Goal: Book appointment/travel/reservation

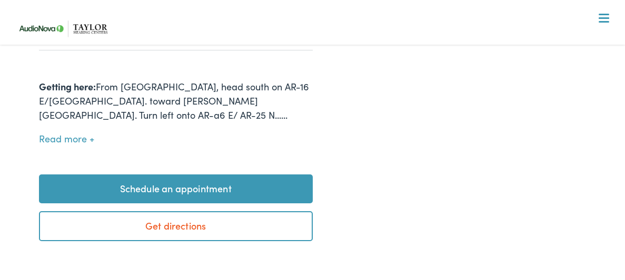
scroll to position [465, 0]
click at [224, 174] on link "Schedule an appointment" at bounding box center [176, 188] width 274 height 29
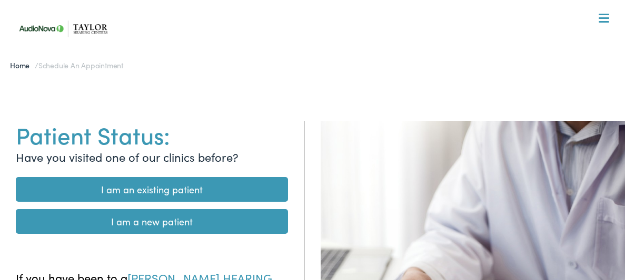
click at [207, 186] on link "I am an existing patient" at bounding box center [152, 189] width 272 height 25
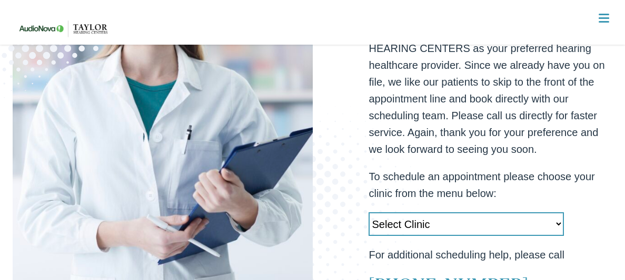
scroll to position [245, 0]
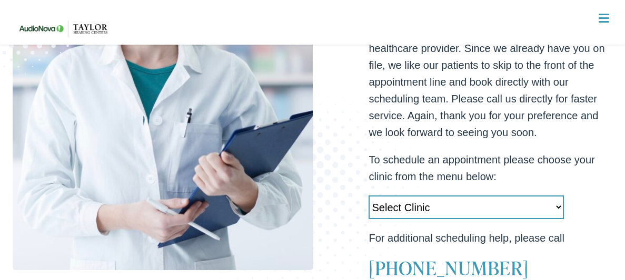
click at [557, 208] on select "Select Clinic [GEOGRAPHIC_DATA]-[GEOGRAPHIC_DATA]-AudioNova [GEOGRAPHIC_DATA][P…" at bounding box center [465, 208] width 195 height 24
select select "[URL][DOMAIN_NAME]"
click at [368, 196] on select "Select Clinic [GEOGRAPHIC_DATA]-[GEOGRAPHIC_DATA]-AudioNova [GEOGRAPHIC_DATA][P…" at bounding box center [465, 208] width 195 height 24
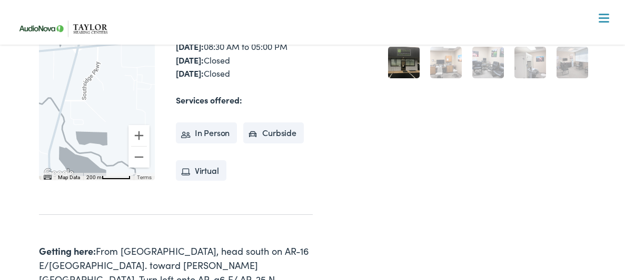
click at [208, 123] on li "In Person" at bounding box center [207, 133] width 62 height 21
click at [189, 123] on li "In Person" at bounding box center [207, 133] width 62 height 21
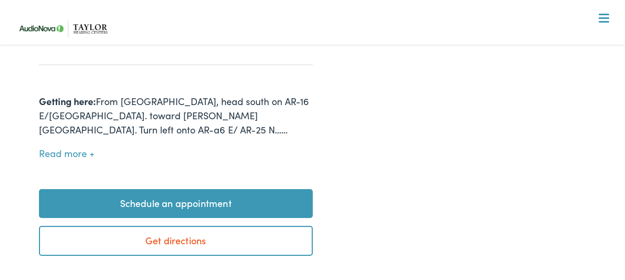
scroll to position [451, 0]
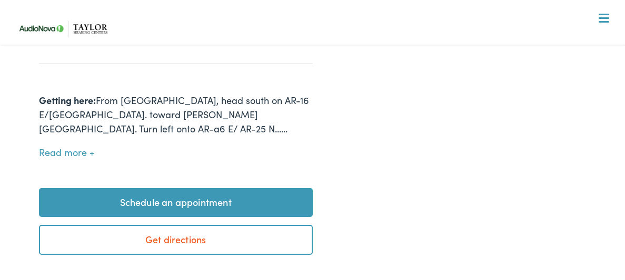
click at [171, 189] on link "Schedule an appointment" at bounding box center [176, 202] width 274 height 29
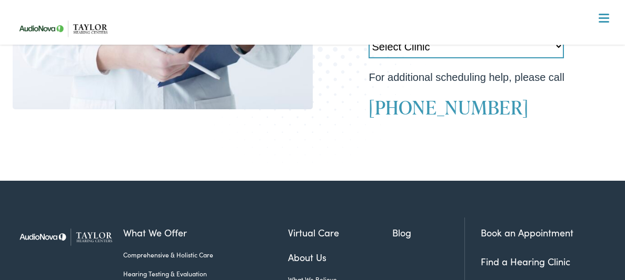
scroll to position [415, 0]
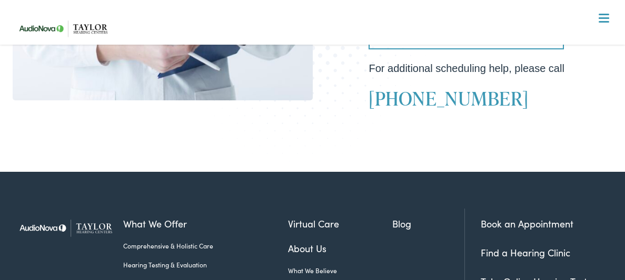
click at [575, 66] on p "For additional scheduling help, please call" at bounding box center [490, 68] width 244 height 17
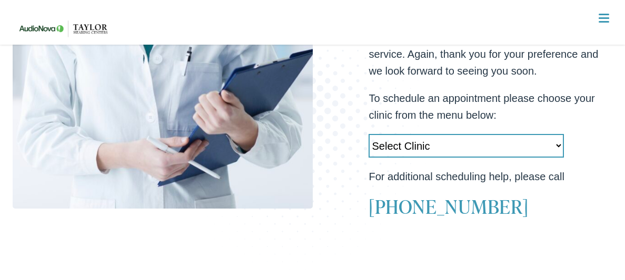
scroll to position [299, 0]
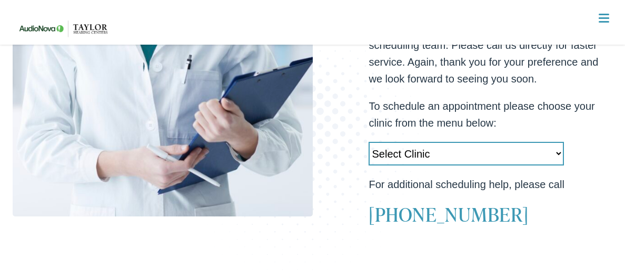
click at [558, 152] on select "Select Clinic [GEOGRAPHIC_DATA]-[GEOGRAPHIC_DATA]-AudioNova [GEOGRAPHIC_DATA][P…" at bounding box center [465, 154] width 195 height 24
select select "[URL][DOMAIN_NAME]"
click at [368, 142] on select "Select Clinic Little Rock-AR-AudioNova 10310 West Markham Heber Springs-AR-Audi…" at bounding box center [465, 154] width 195 height 24
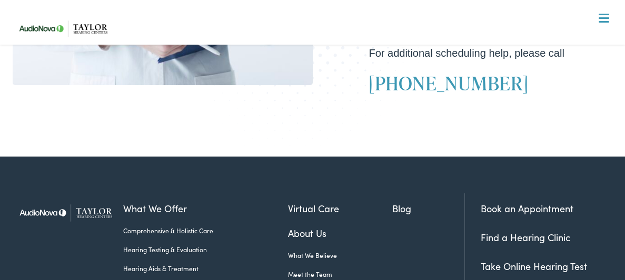
scroll to position [434, 0]
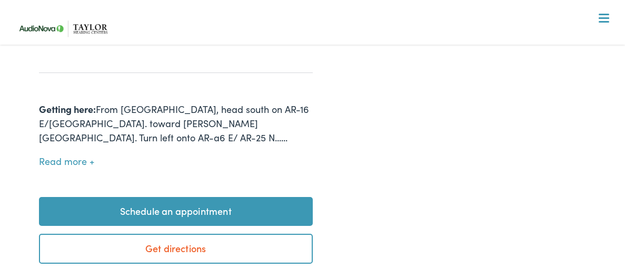
scroll to position [445, 0]
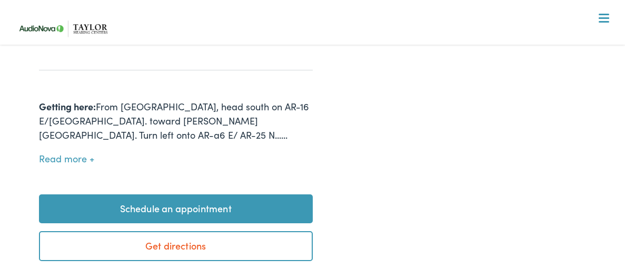
click at [198, 195] on link "Schedule an appointment" at bounding box center [176, 209] width 274 height 29
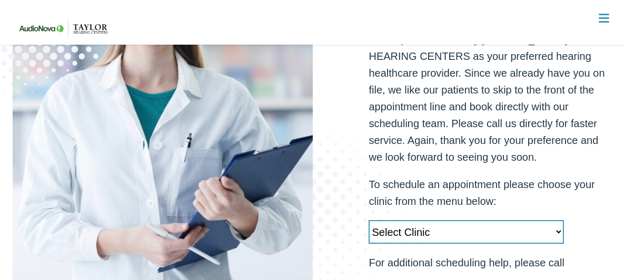
scroll to position [221, 0]
